Goal: Task Accomplishment & Management: Use online tool/utility

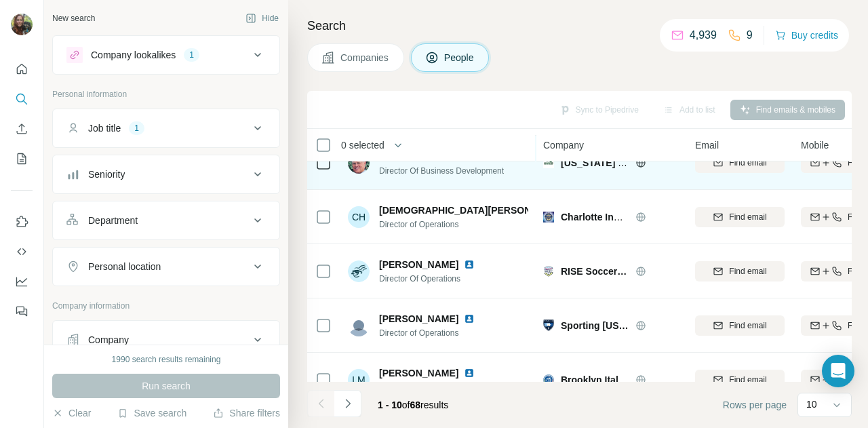
scroll to position [136, 0]
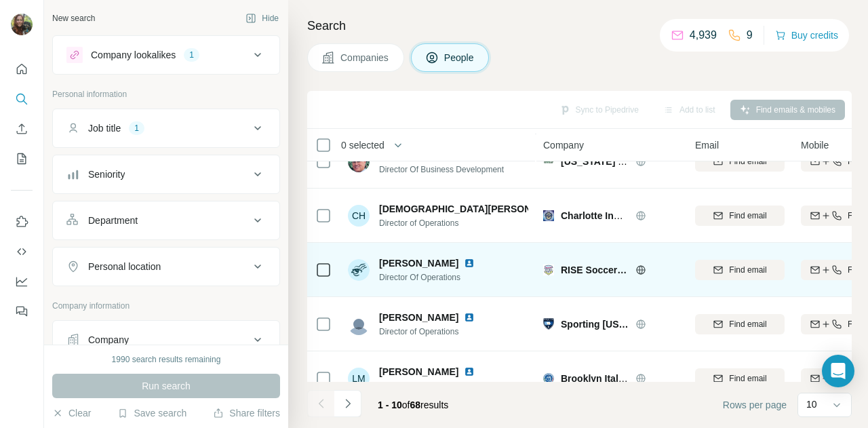
click at [637, 269] on icon at bounding box center [640, 269] width 9 height 9
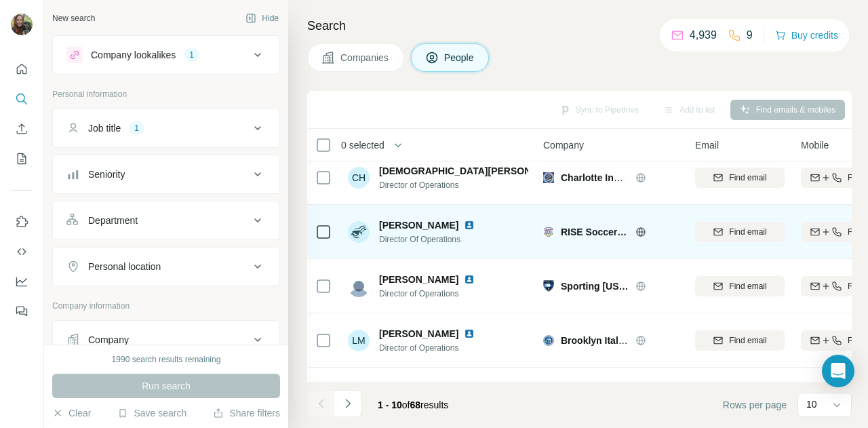
scroll to position [180, 0]
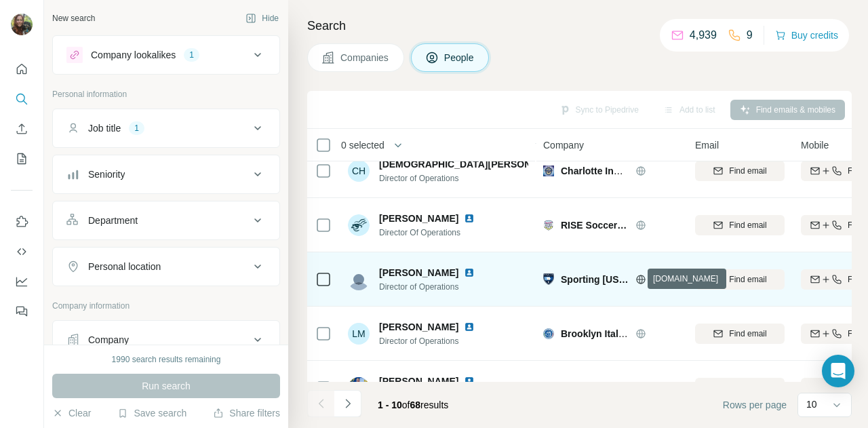
click at [636, 280] on icon at bounding box center [641, 279] width 11 height 11
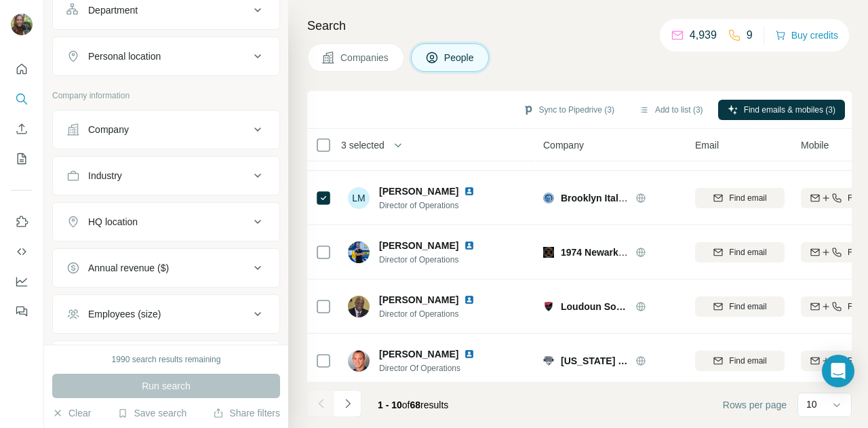
scroll to position [248, 0]
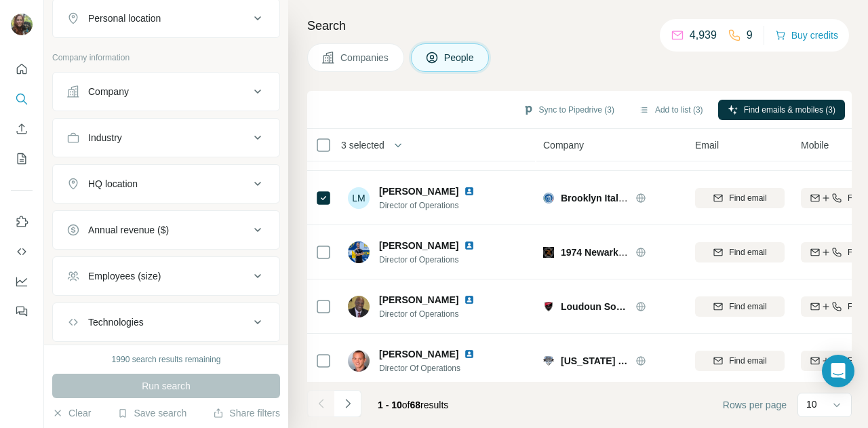
click at [250, 189] on icon at bounding box center [258, 184] width 16 height 16
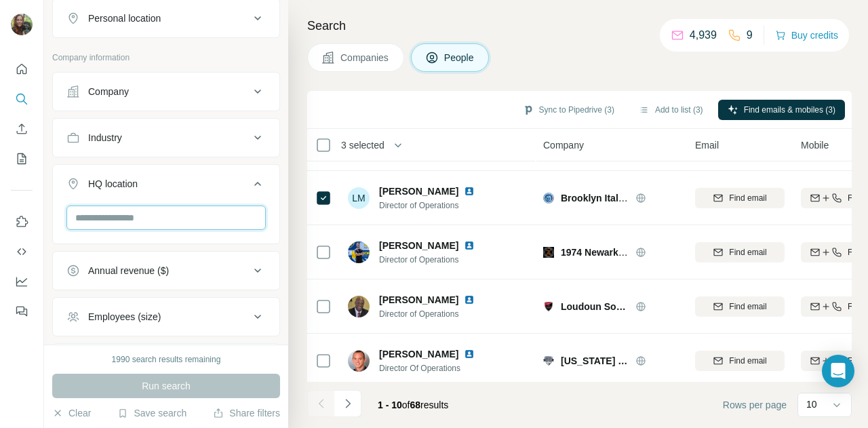
click at [188, 215] on input "text" at bounding box center [165, 218] width 199 height 24
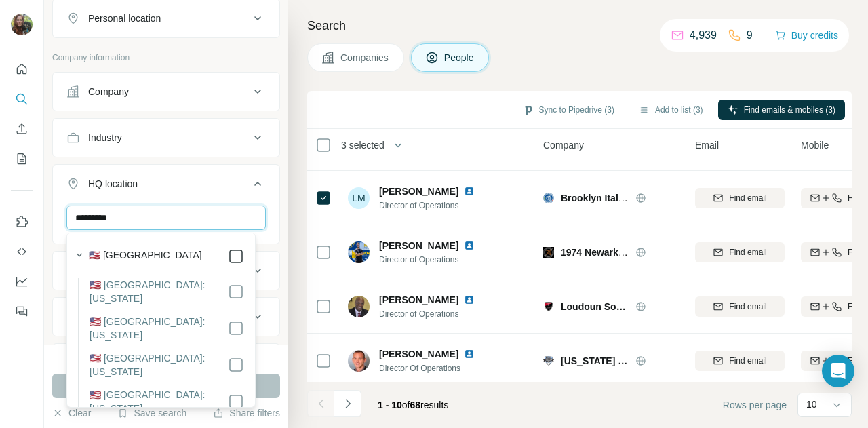
type input "*********"
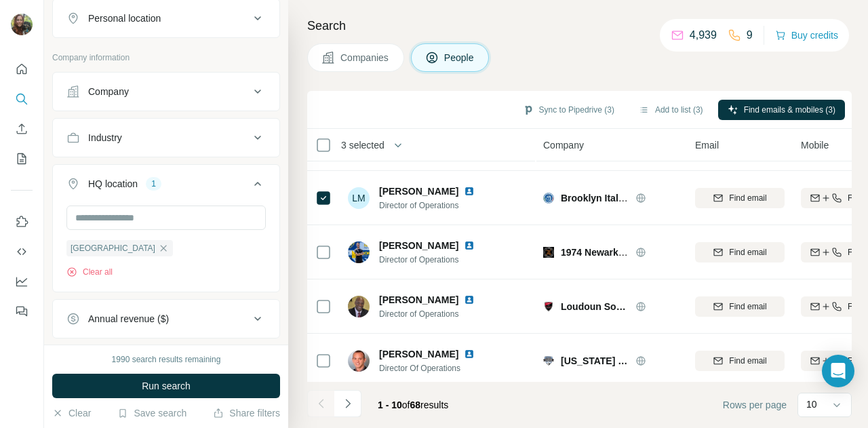
scroll to position [418, 0]
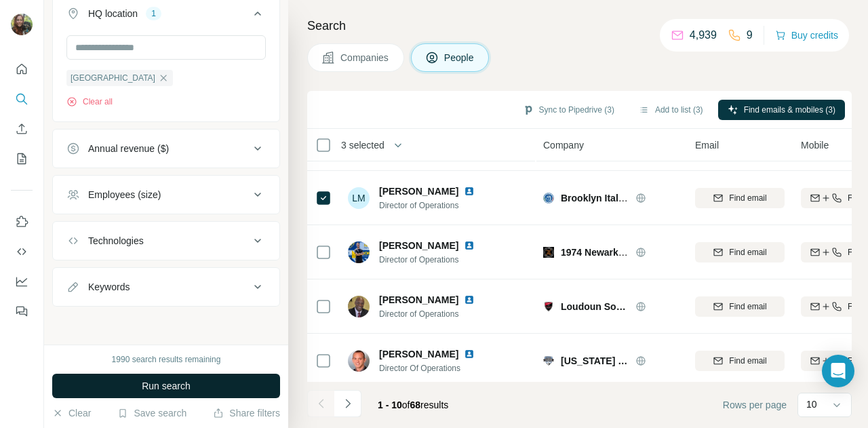
click at [225, 381] on button "Run search" at bounding box center [166, 386] width 228 height 24
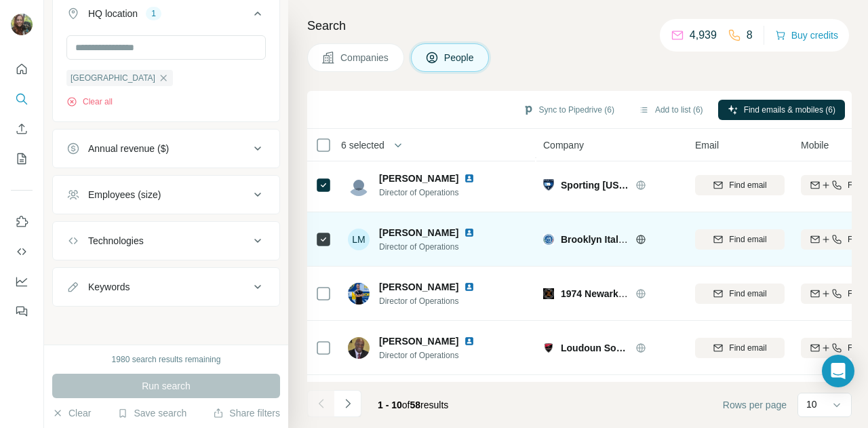
scroll to position [329, 0]
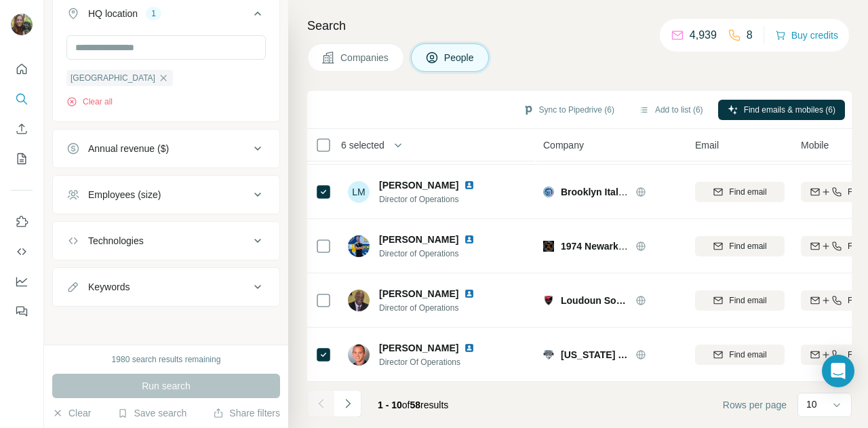
click at [347, 406] on icon "Navigate to next page" at bounding box center [348, 404] width 14 height 14
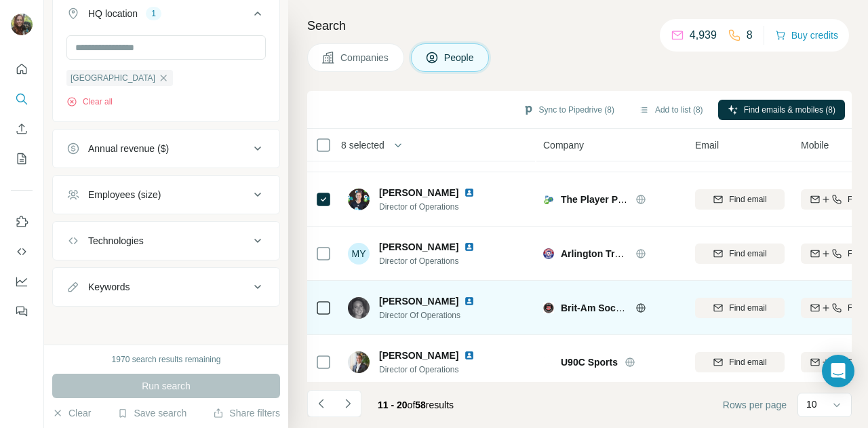
scroll to position [68, 0]
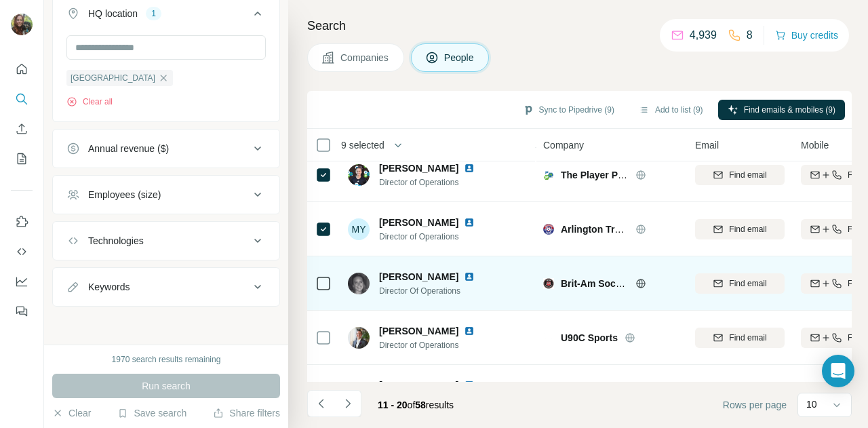
click at [330, 286] on td at bounding box center [323, 283] width 33 height 54
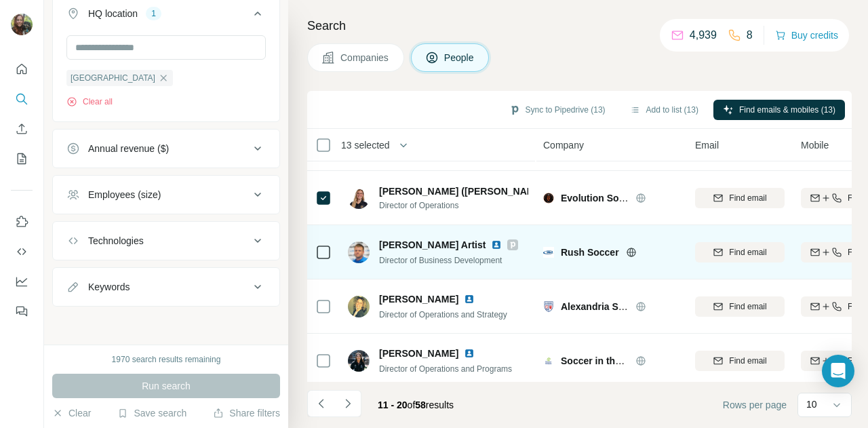
scroll to position [329, 0]
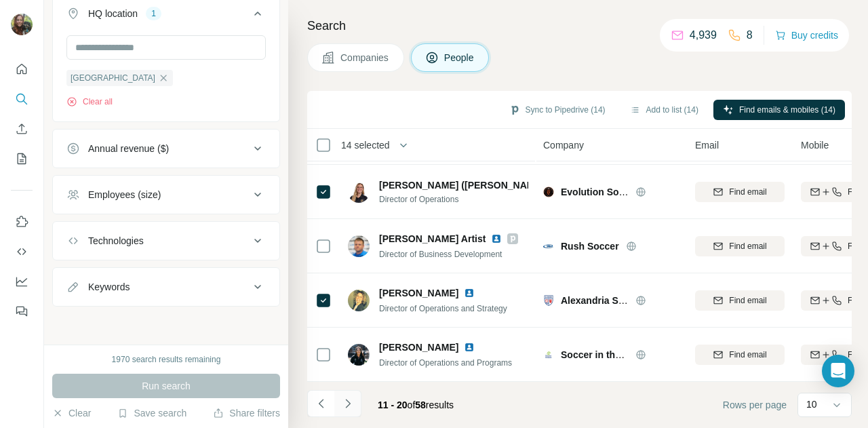
click at [353, 403] on icon "Navigate to next page" at bounding box center [348, 404] width 14 height 14
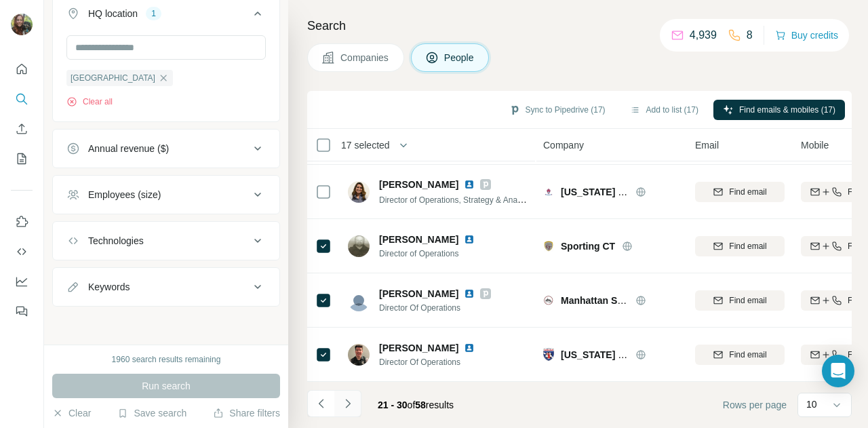
click at [355, 406] on button "Navigate to next page" at bounding box center [347, 403] width 27 height 27
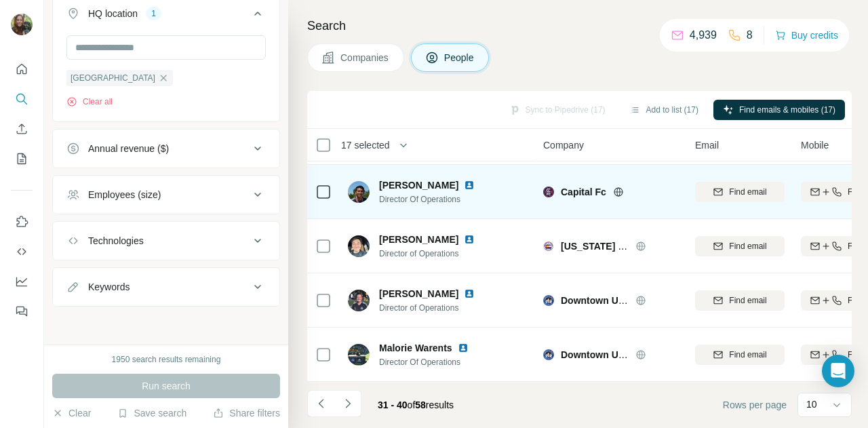
click at [325, 192] on icon at bounding box center [323, 192] width 16 height 16
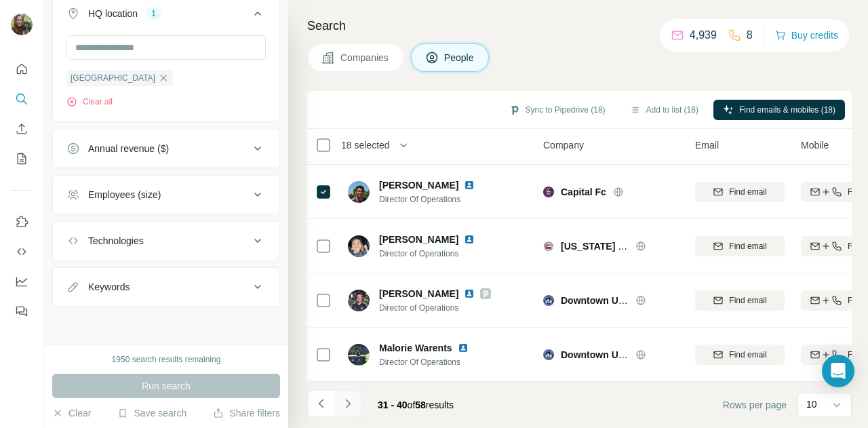
click at [350, 410] on icon "Navigate to next page" at bounding box center [348, 404] width 14 height 14
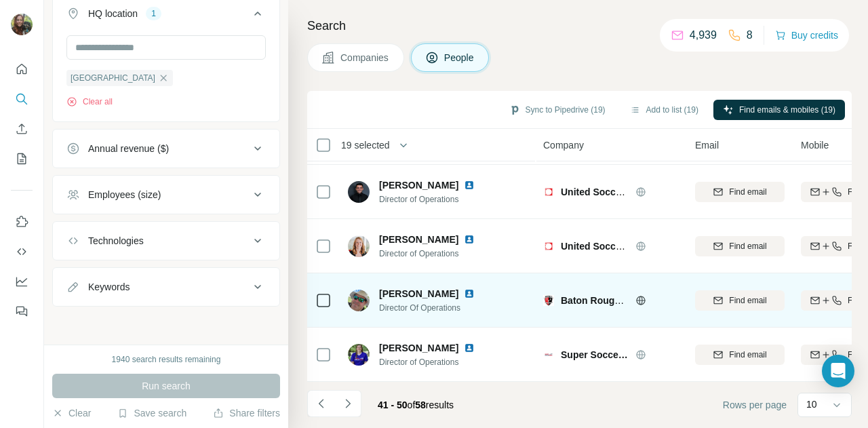
click at [332, 296] on td at bounding box center [323, 300] width 33 height 54
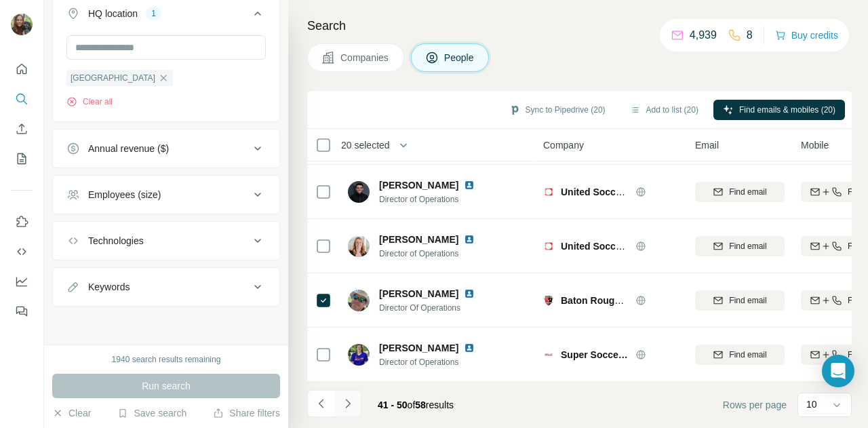
click at [353, 403] on icon "Navigate to next page" at bounding box center [348, 404] width 14 height 14
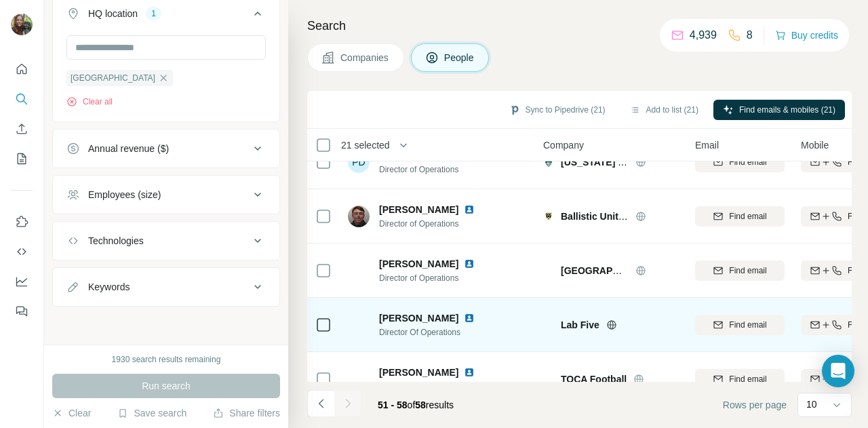
scroll to position [220, 0]
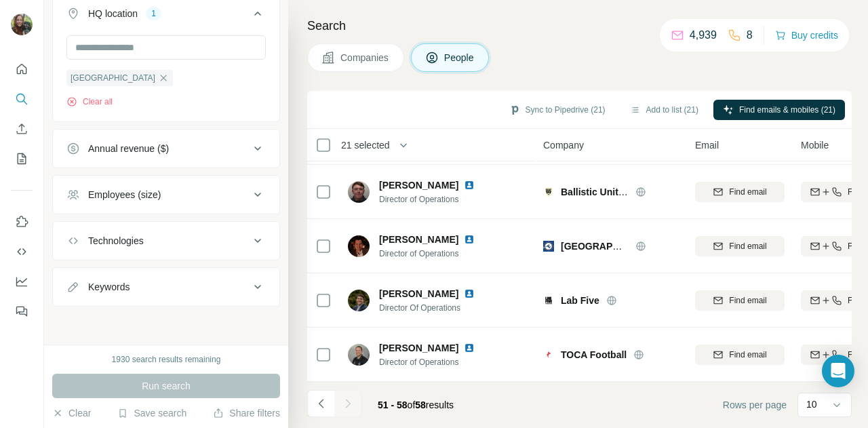
click at [354, 406] on div at bounding box center [347, 403] width 27 height 27
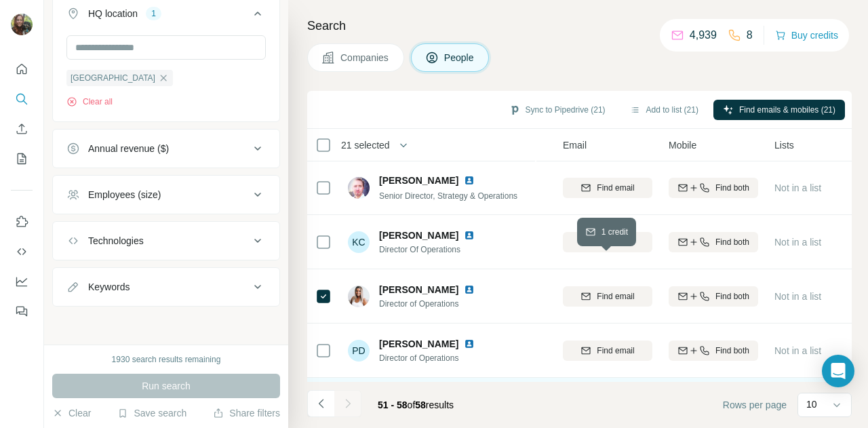
scroll to position [0, 132]
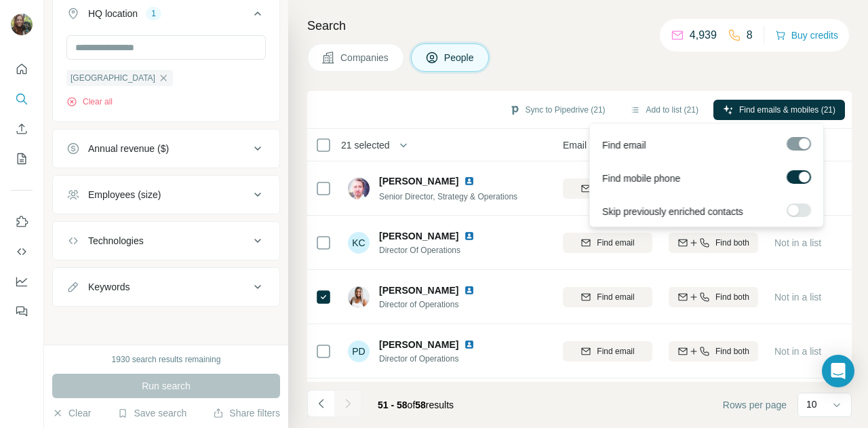
click at [798, 179] on label at bounding box center [799, 177] width 24 height 14
click at [799, 208] on label at bounding box center [799, 210] width 24 height 14
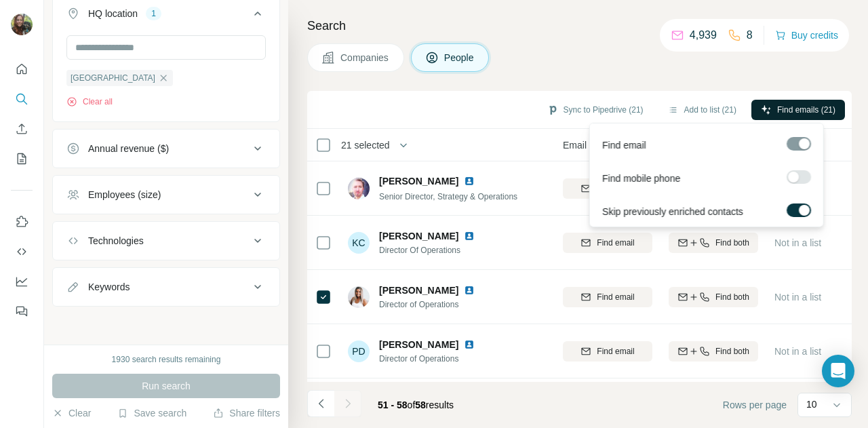
click at [821, 104] on span "Find emails (21)" at bounding box center [806, 110] width 58 height 12
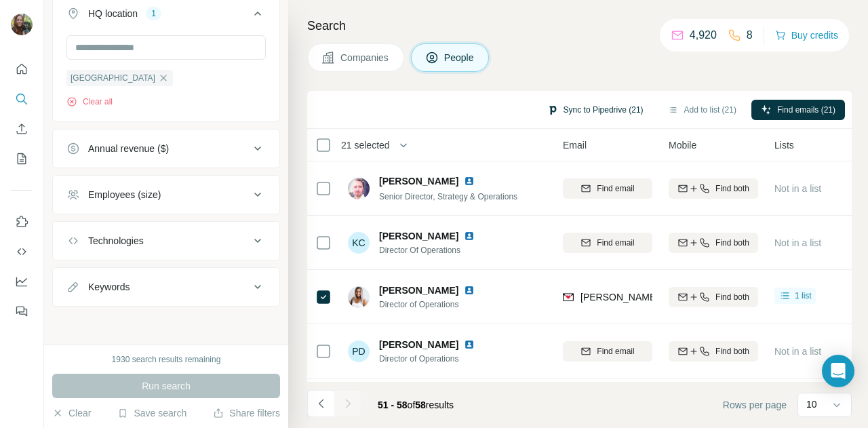
click at [576, 116] on button "Sync to Pipedrive (21)" at bounding box center [595, 110] width 115 height 20
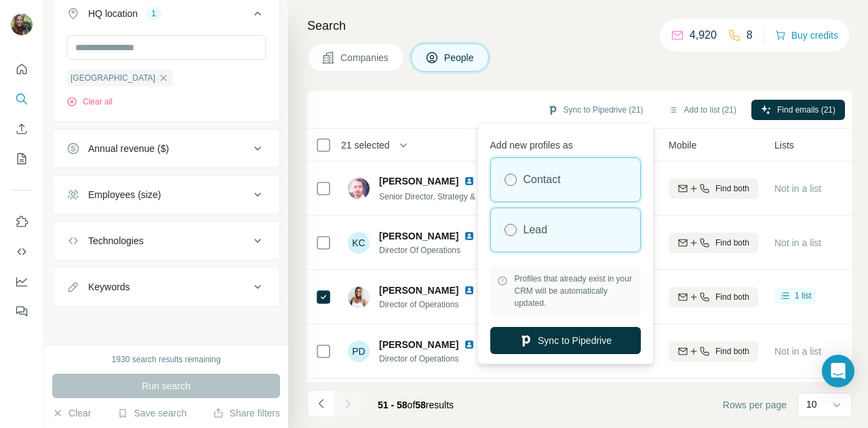
click at [572, 228] on div "Lead" at bounding box center [565, 229] width 149 height 43
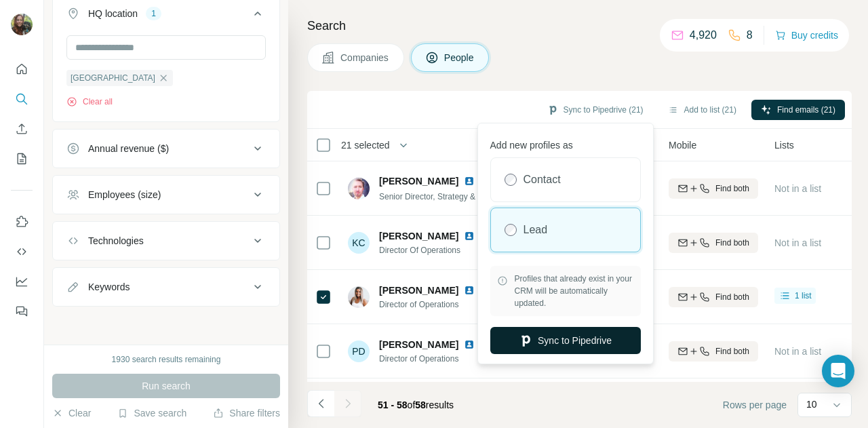
click at [579, 337] on button "Sync to Pipedrive" at bounding box center [565, 340] width 151 height 27
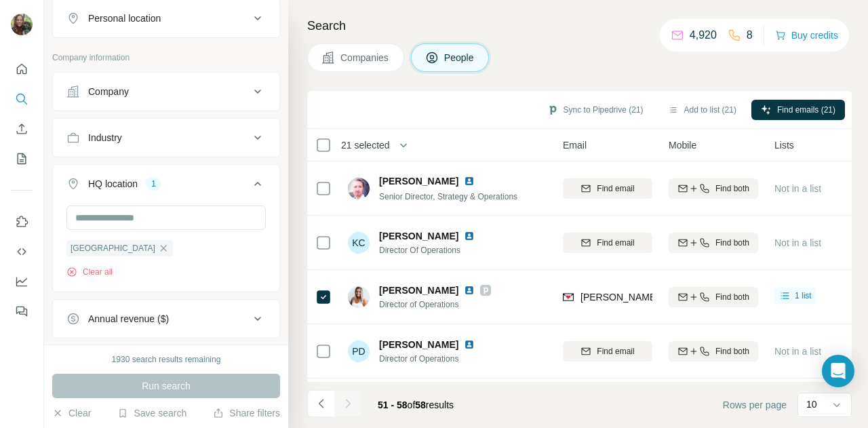
scroll to position [238, 0]
